Goal: Find specific page/section: Find specific page/section

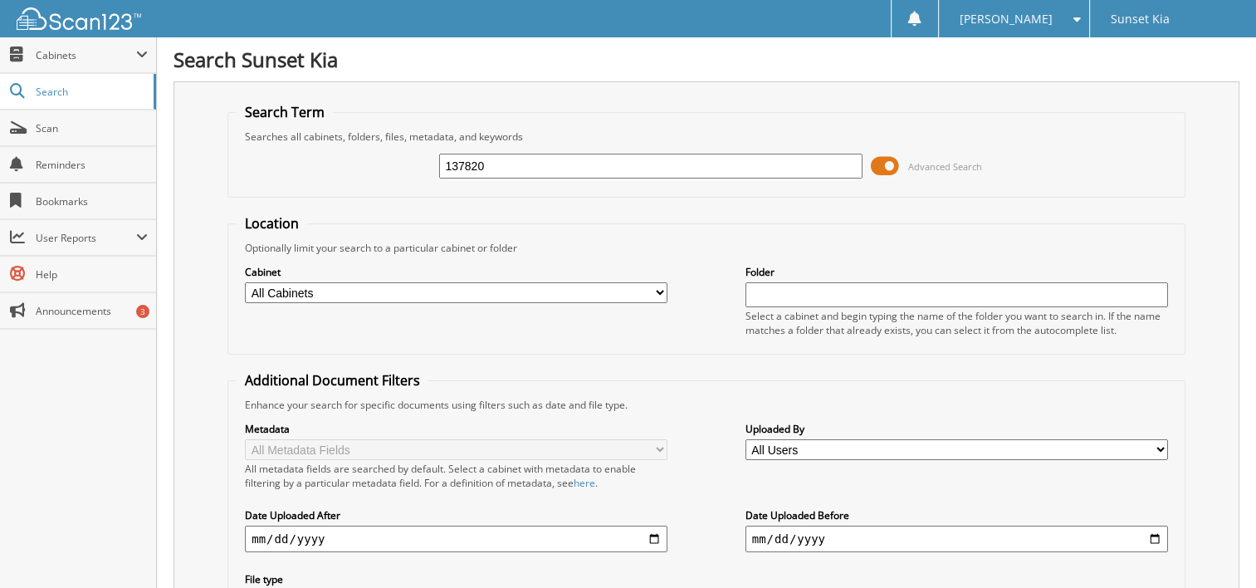
type input "137820"
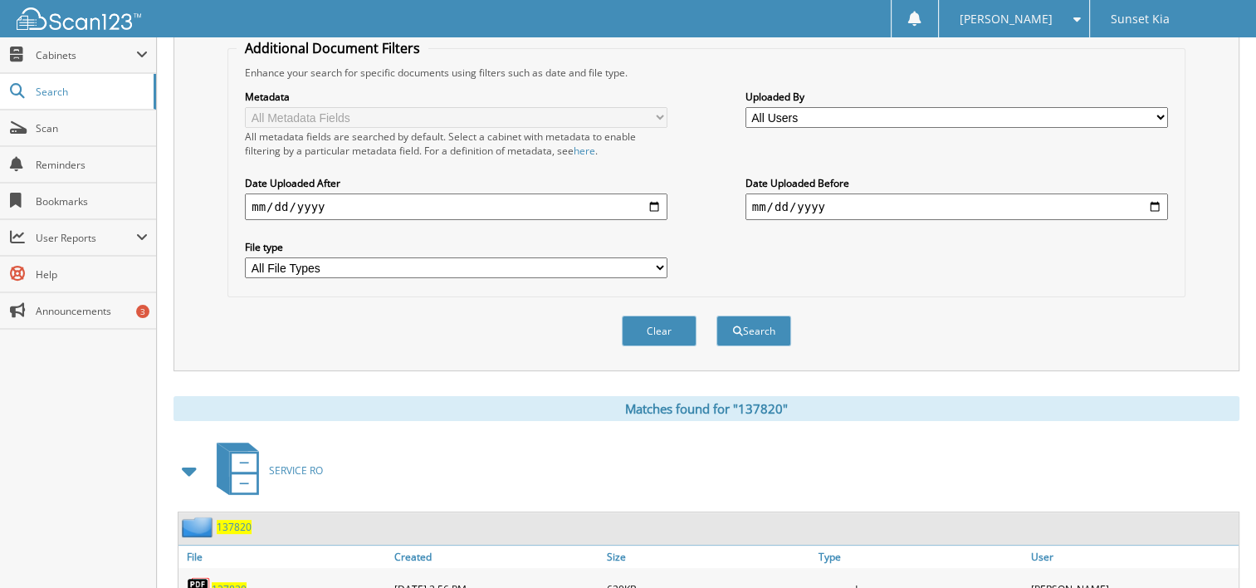
scroll to position [618, 0]
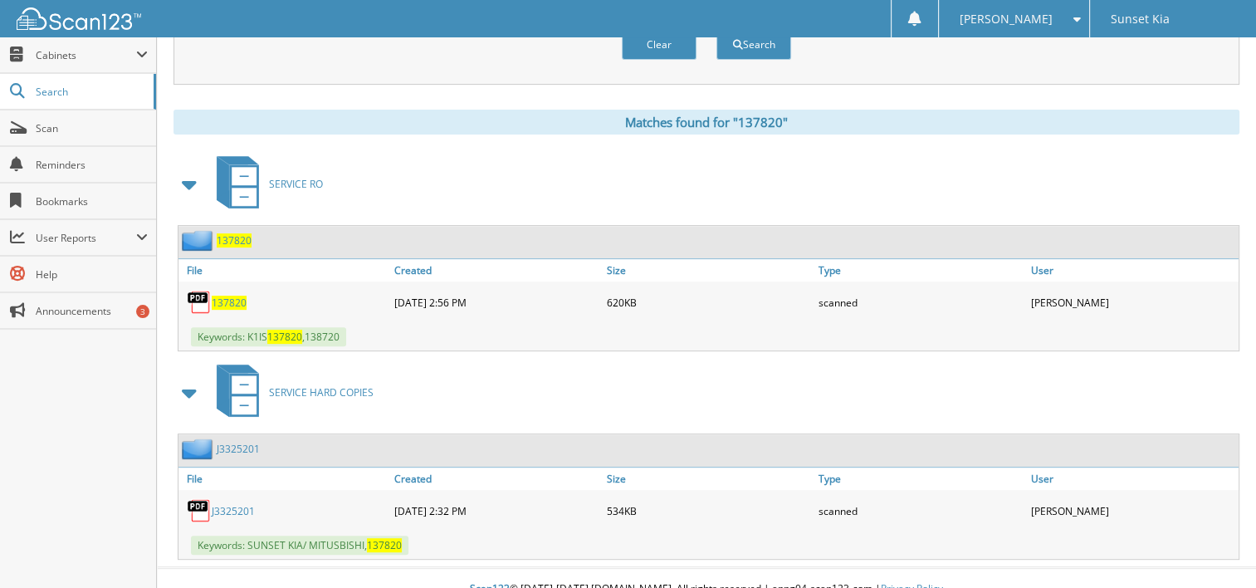
click at [239, 504] on link "J3325201" at bounding box center [233, 511] width 43 height 14
